Goal: Information Seeking & Learning: Learn about a topic

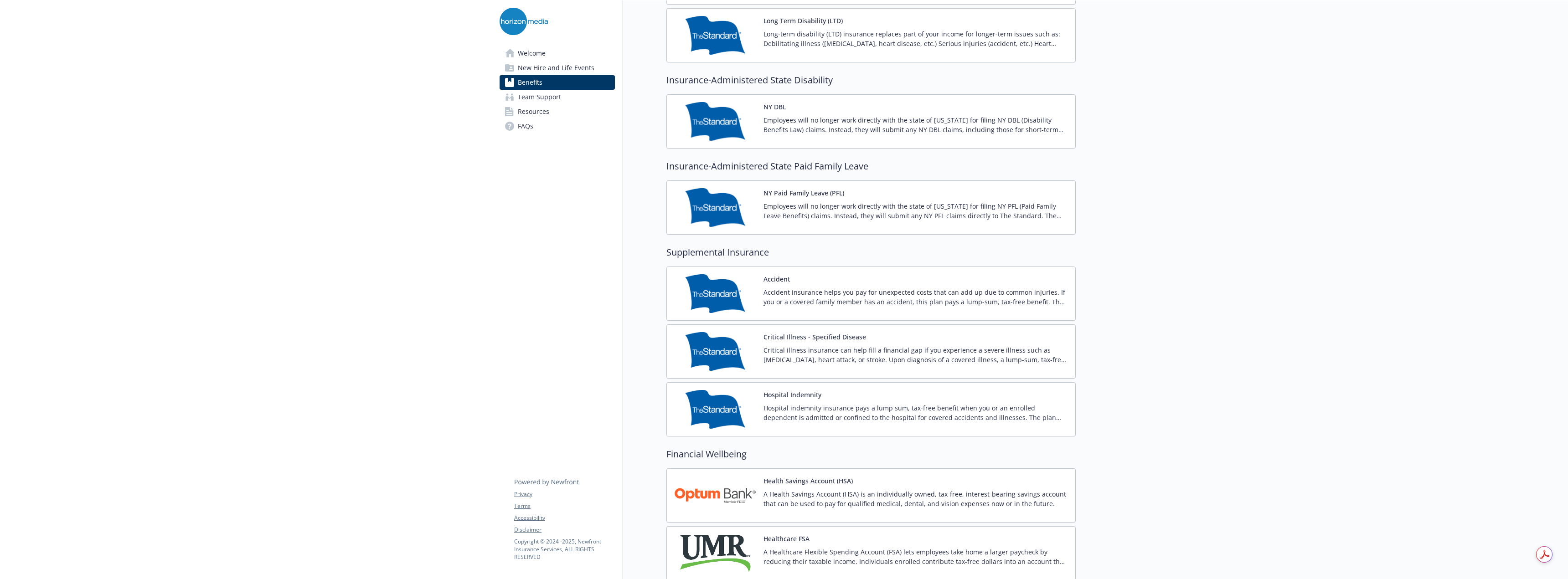
scroll to position [820, 0]
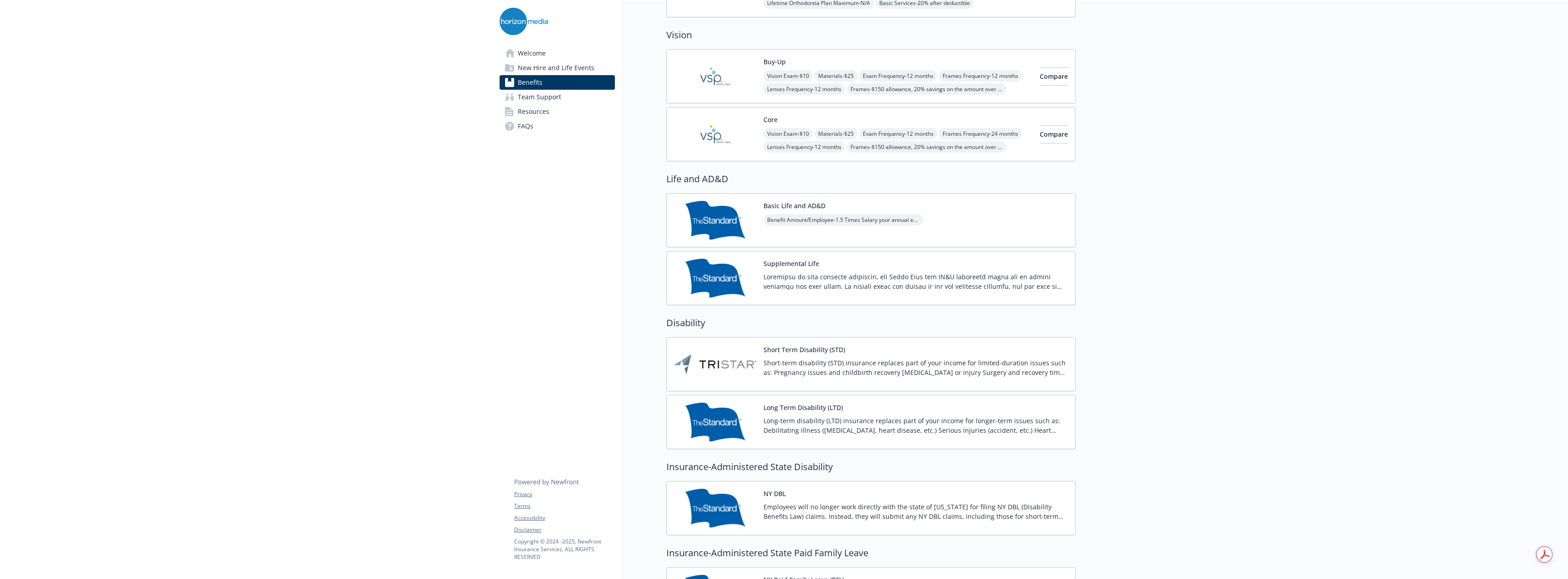
click at [886, 229] on div "Benefit Amount/Employee - 1.5 Times Salary your annual earnings" at bounding box center [843, 227] width 159 height 26
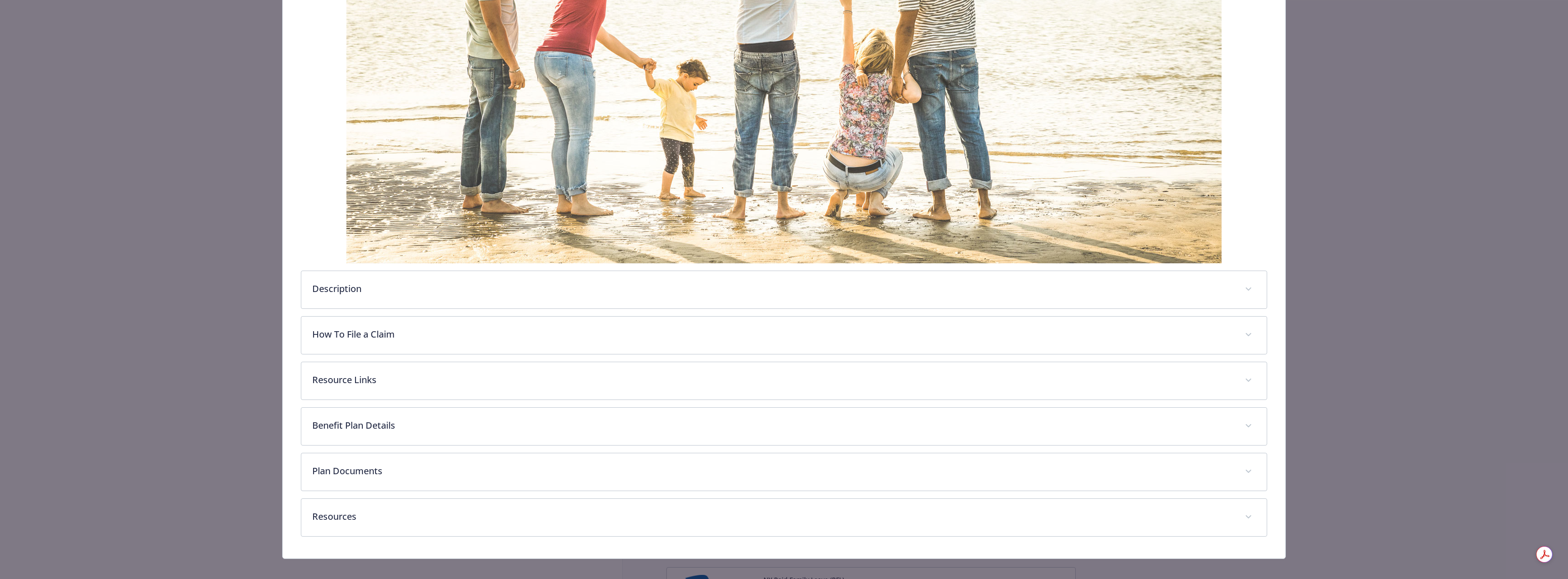
scroll to position [173, 0]
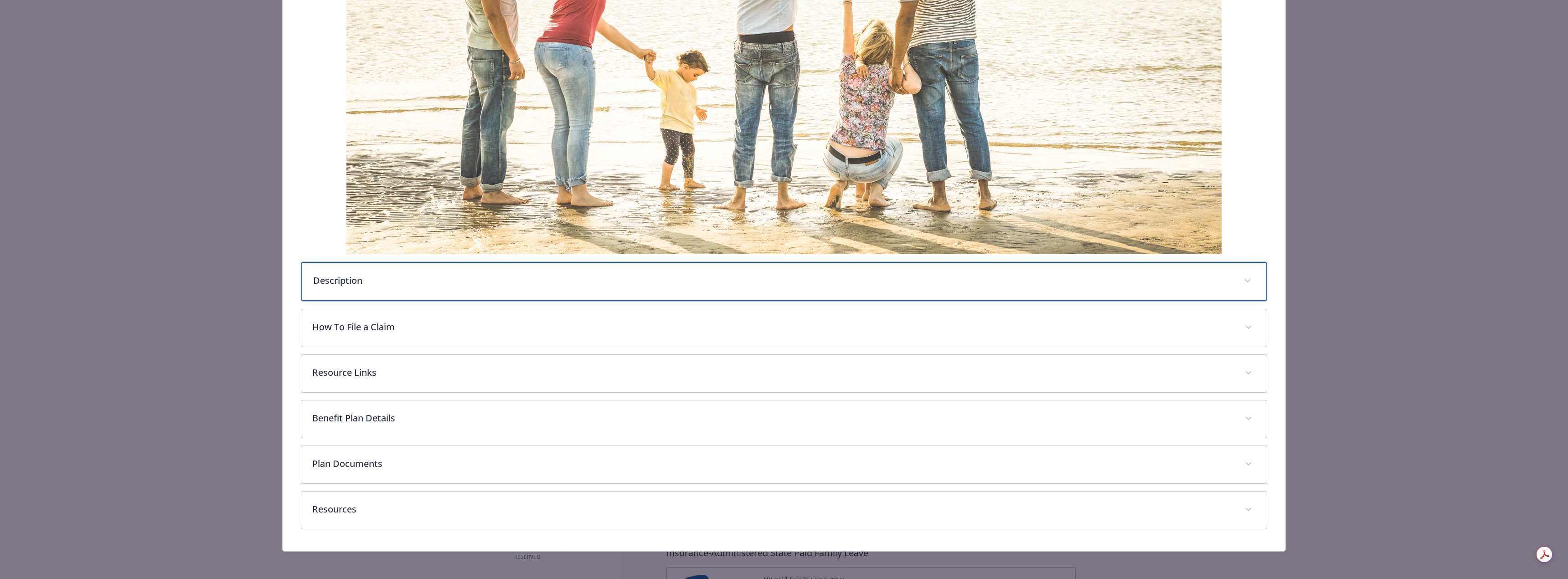
click at [502, 281] on p "Description" at bounding box center [772, 280] width 920 height 13
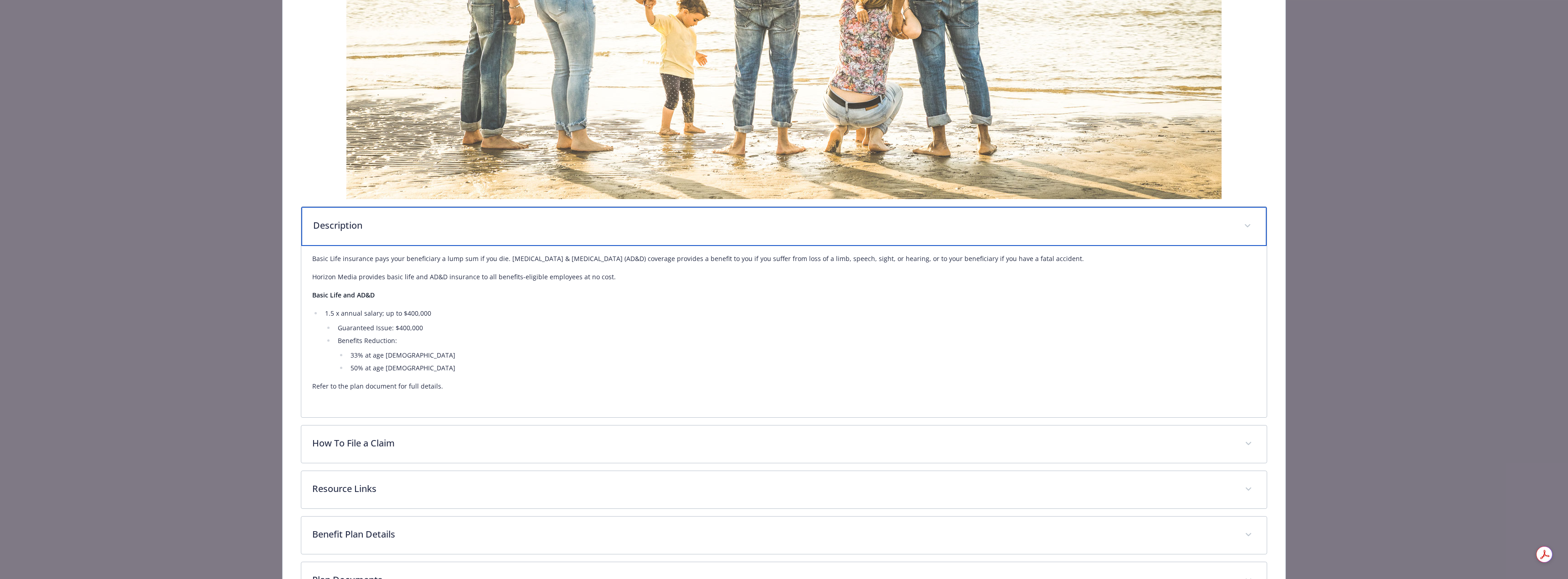
scroll to position [0, 0]
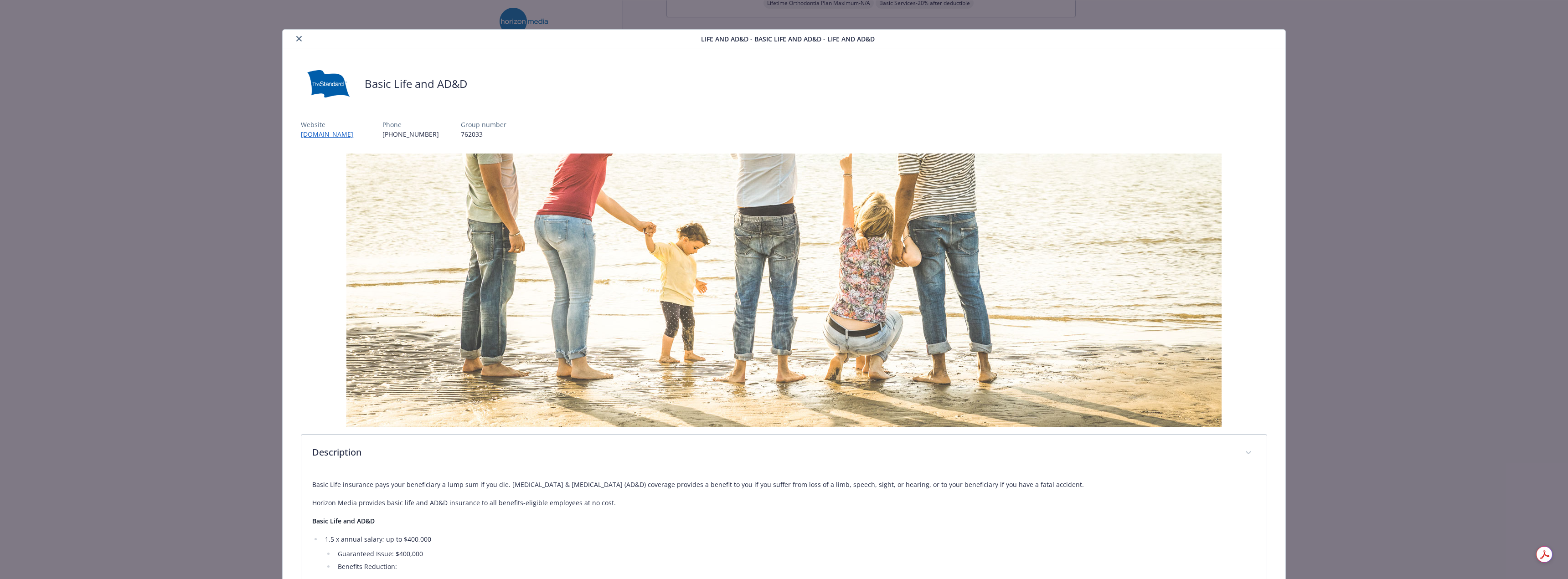
click at [298, 37] on icon "close" at bounding box center [299, 38] width 5 height 5
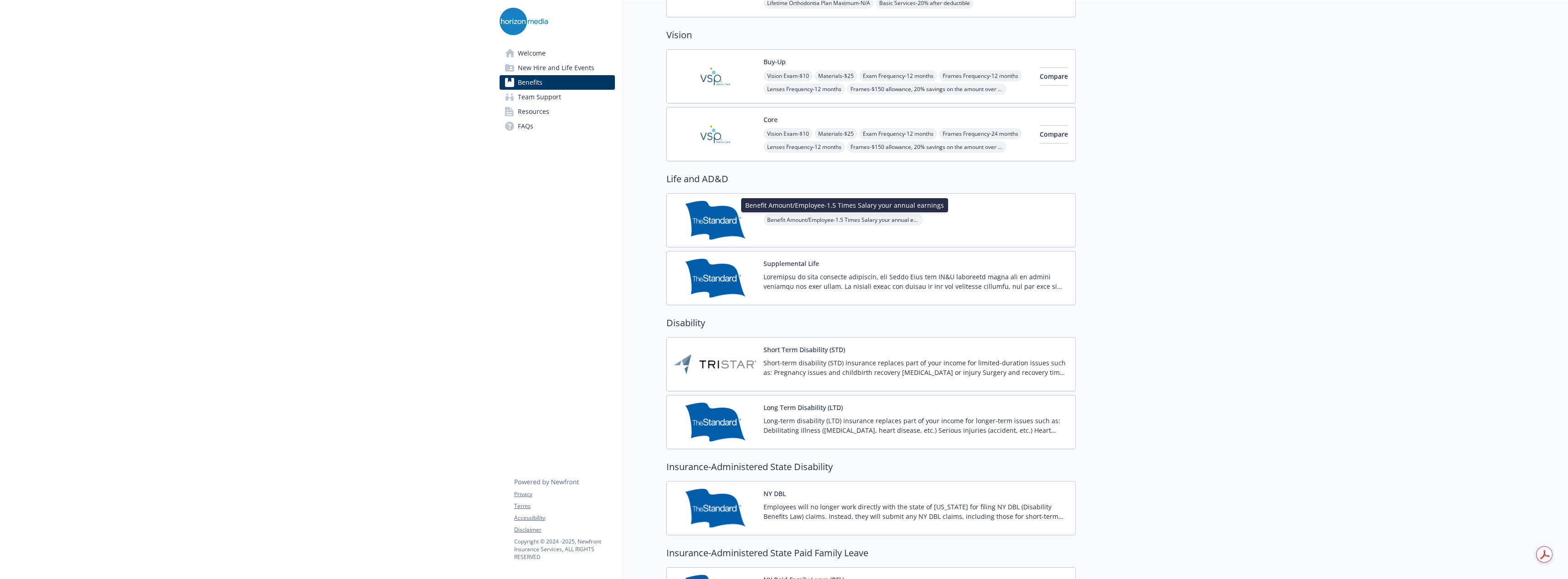
click at [822, 220] on span "Benefit Amount/Employee - 1.5 Times Salary your annual earnings" at bounding box center [843, 220] width 159 height 12
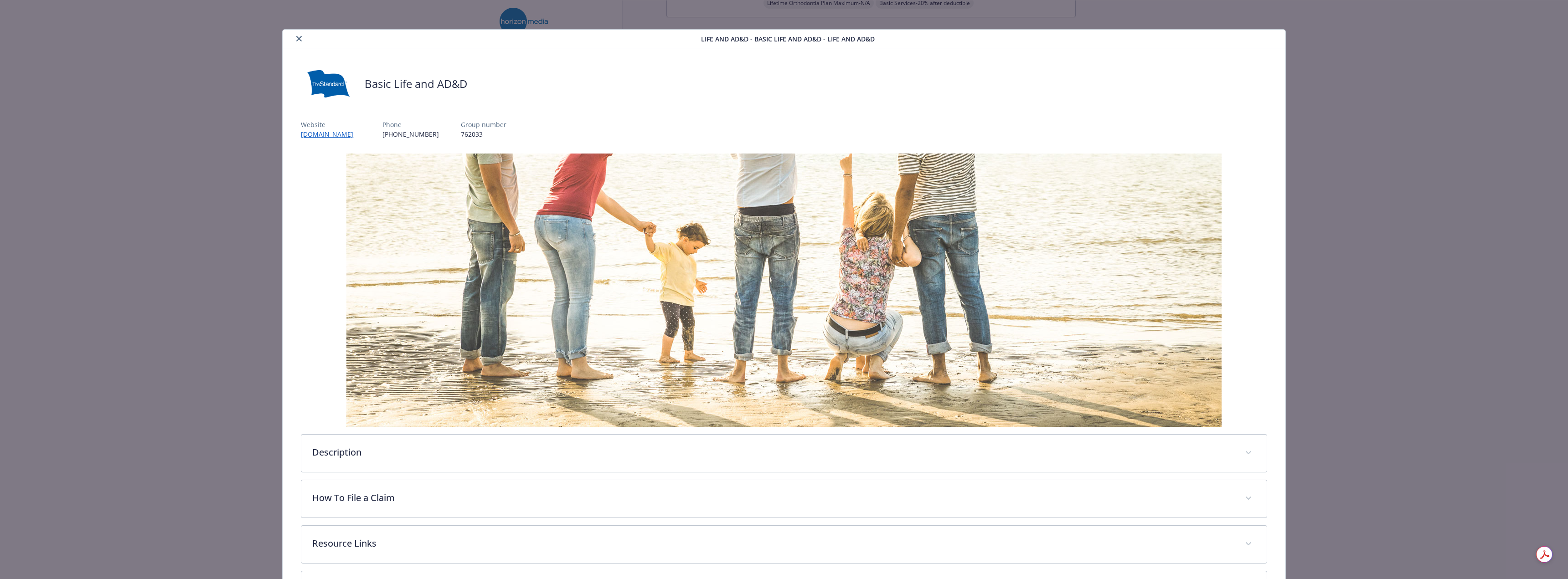
scroll to position [27, 0]
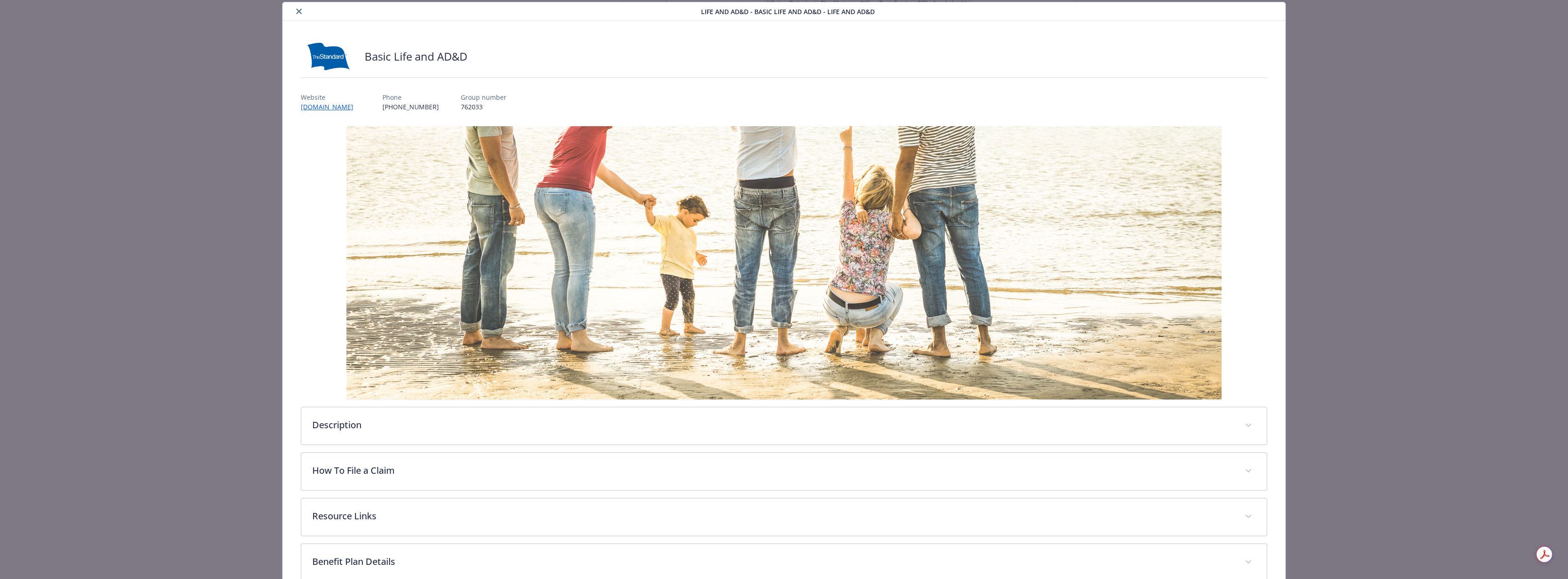
click at [300, 12] on icon "close" at bounding box center [299, 11] width 5 height 5
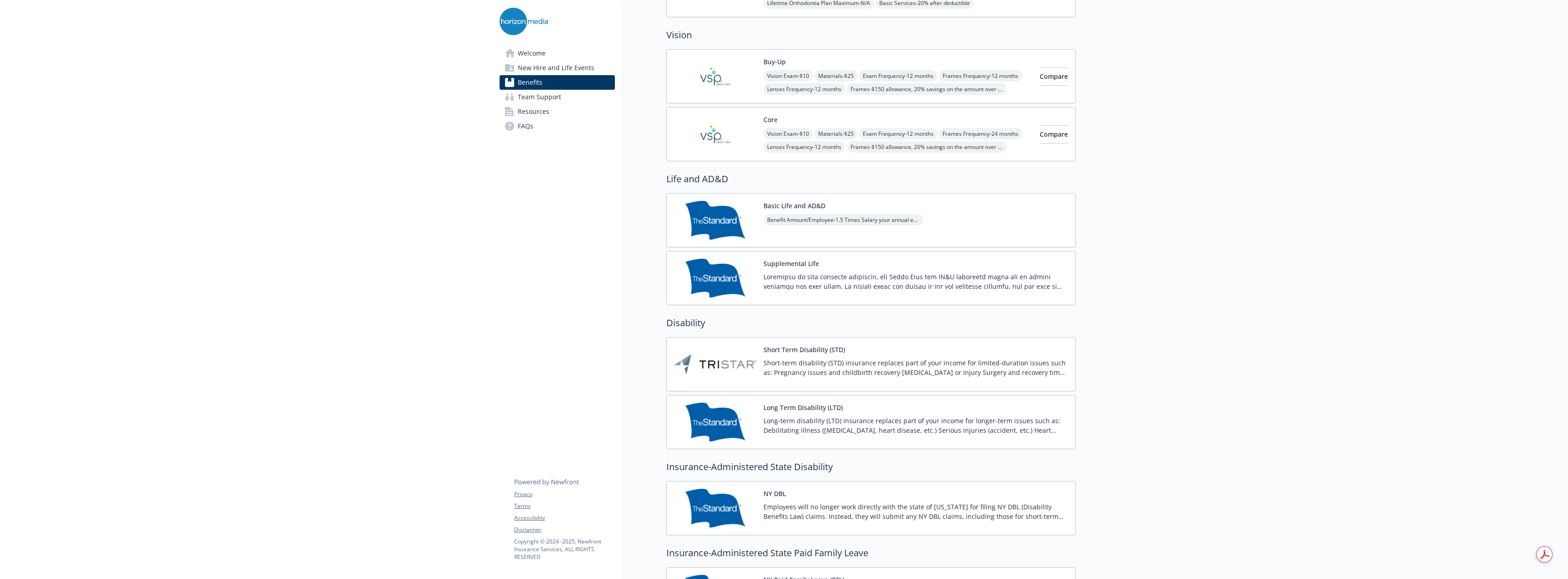
click at [804, 207] on button "Basic Life and AD&D" at bounding box center [794, 206] width 62 height 10
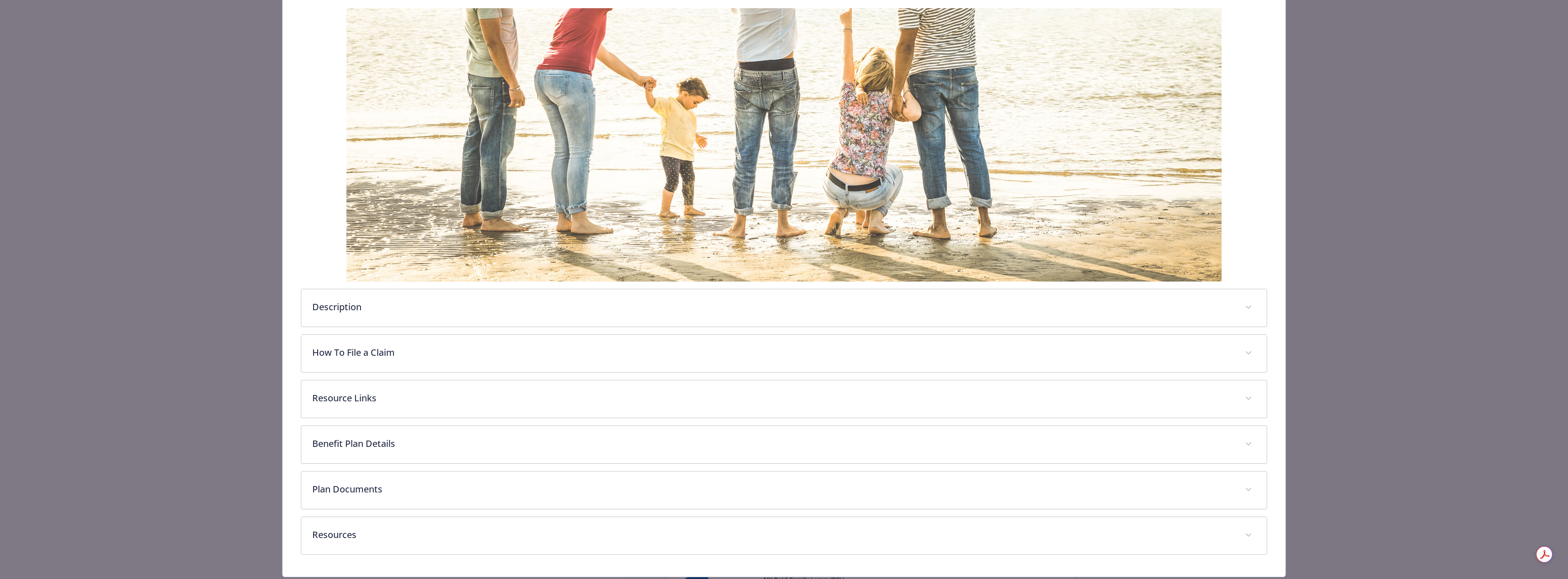
scroll to position [173, 0]
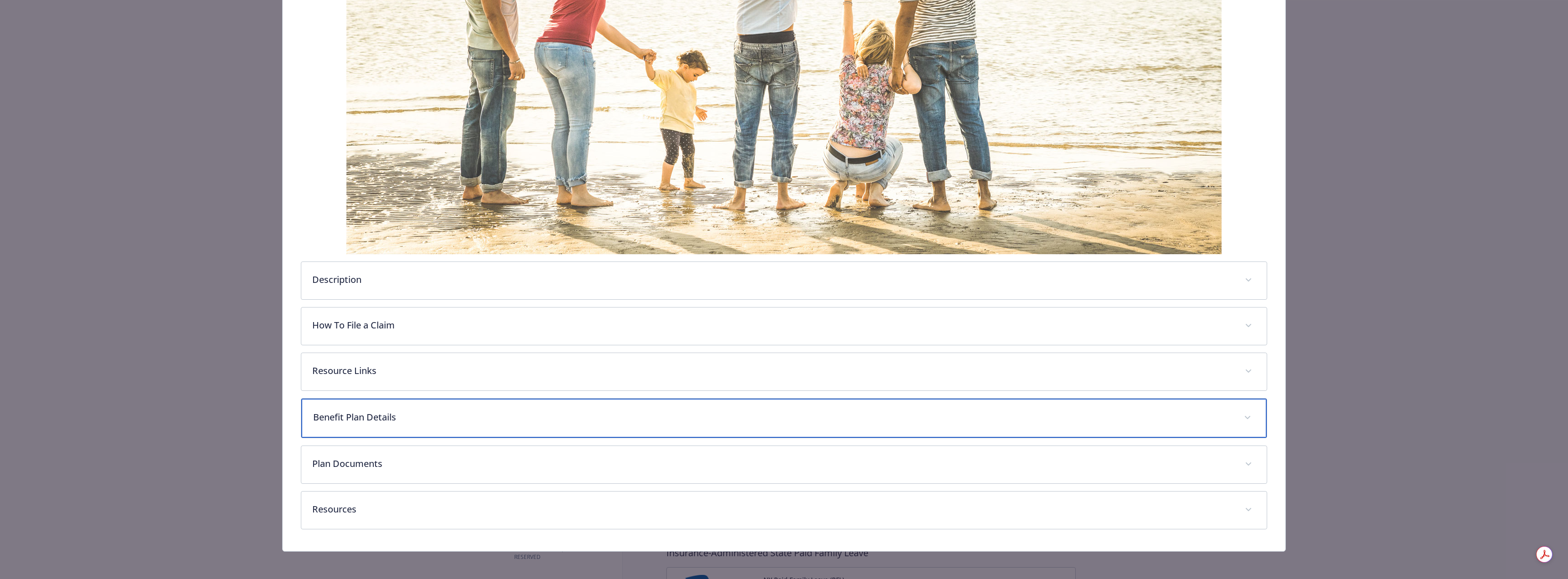
click at [392, 400] on div "Benefit Plan Details" at bounding box center [784, 418] width 965 height 39
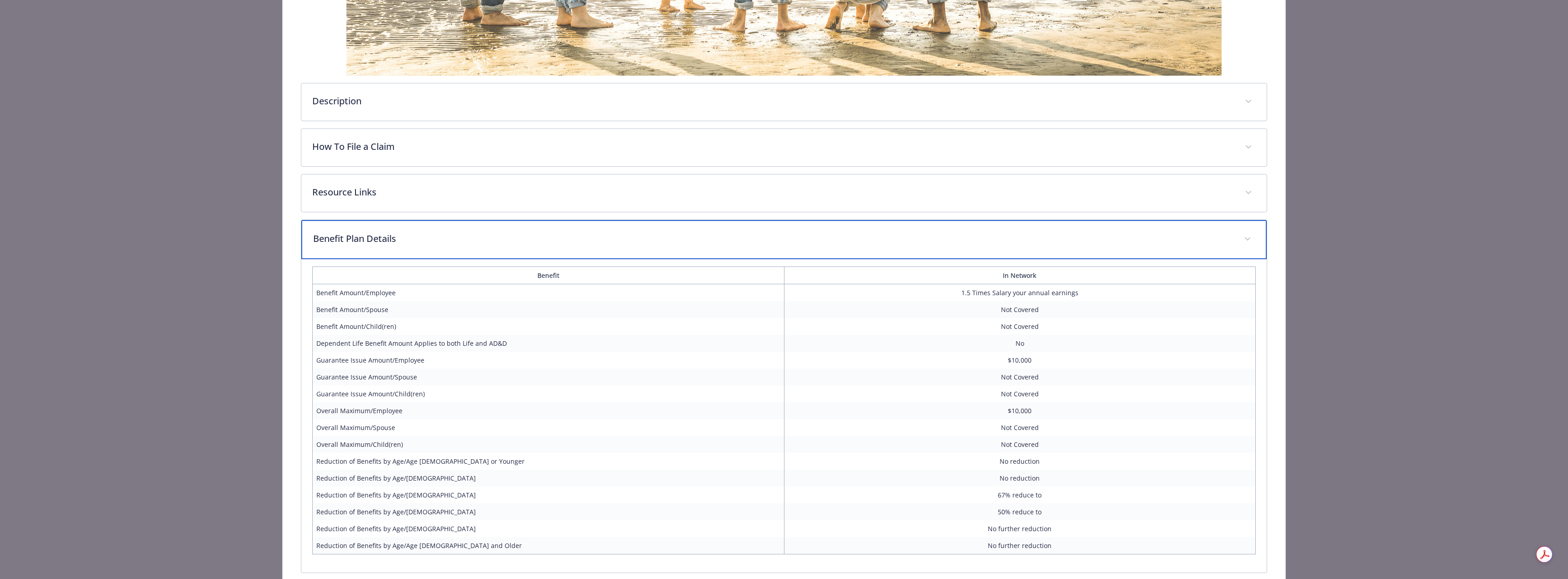
scroll to position [400, 0]
